Goal: Transaction & Acquisition: Purchase product/service

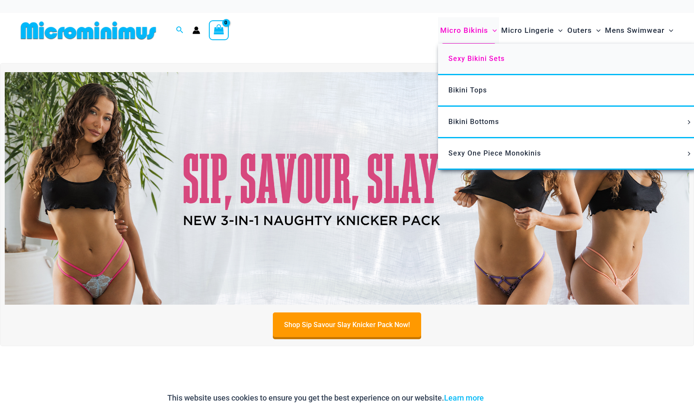
click at [479, 57] on span "Sexy Bikini Sets" at bounding box center [477, 58] width 56 height 8
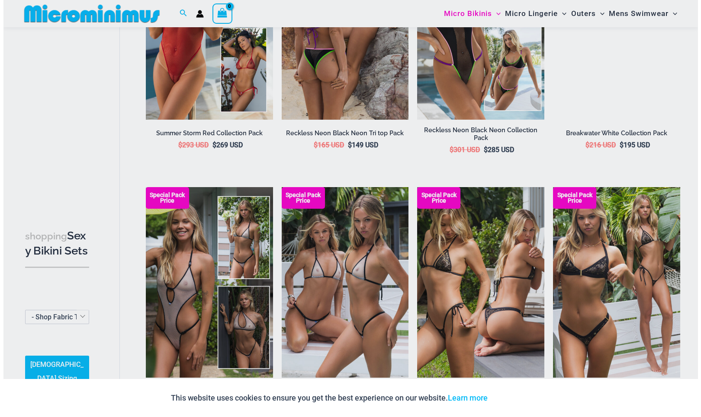
scroll to position [936, 0]
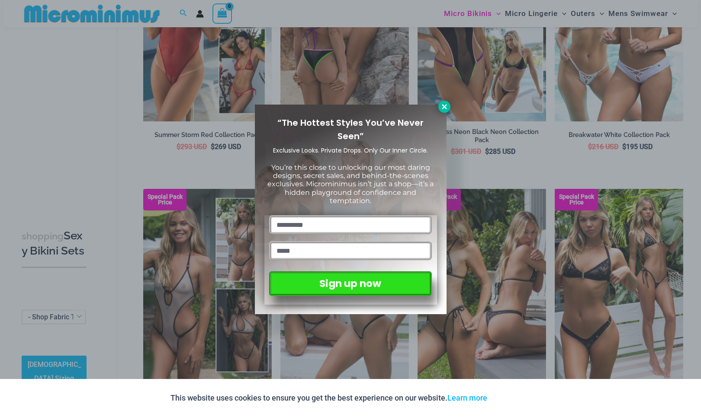
click at [448, 109] on icon at bounding box center [444, 107] width 8 height 8
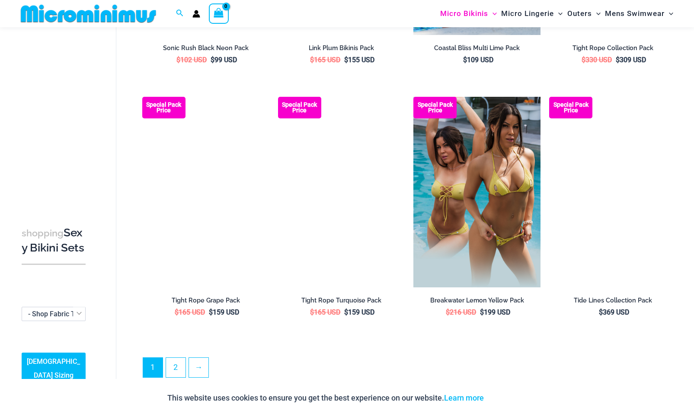
scroll to position [1795, 0]
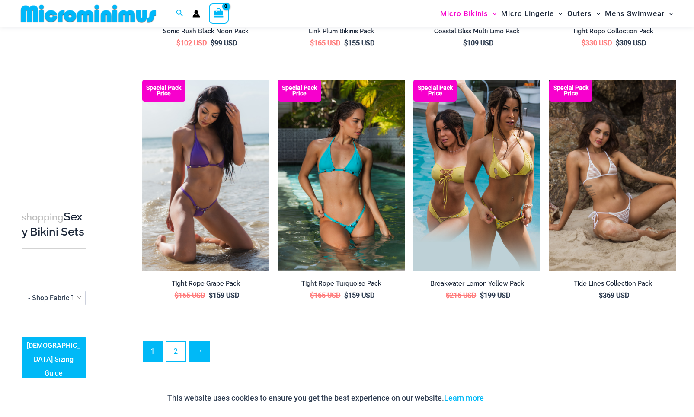
click at [195, 341] on link "→" at bounding box center [199, 351] width 20 height 20
